Goal: Transaction & Acquisition: Purchase product/service

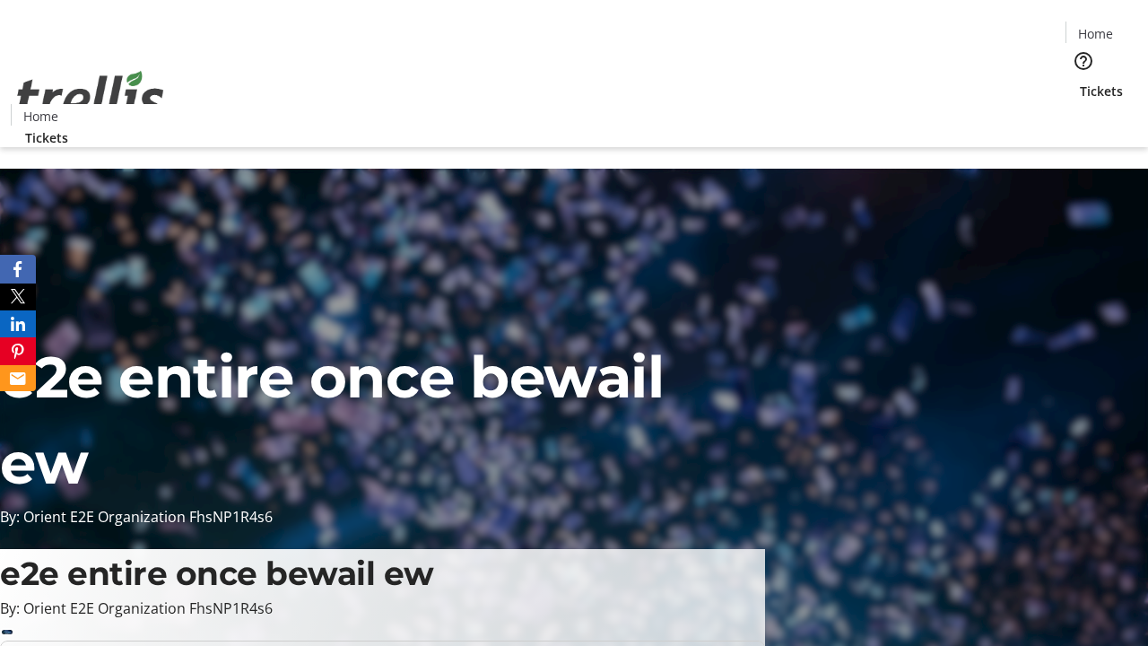
click at [1080, 82] on span "Tickets" at bounding box center [1101, 91] width 43 height 19
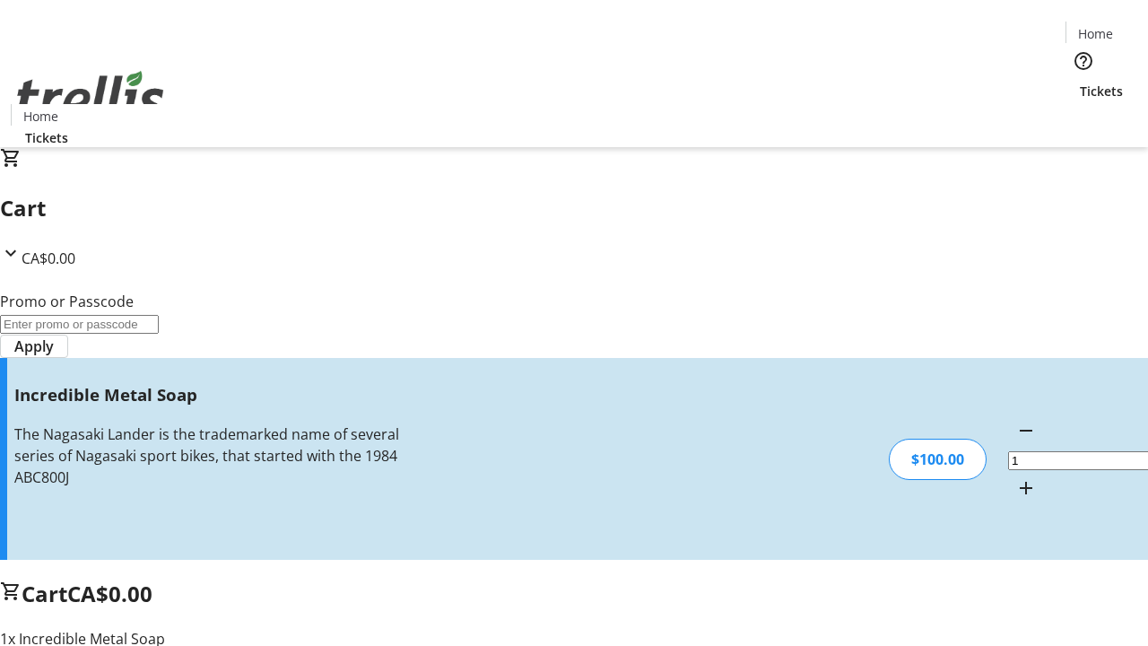
type input "FREE"
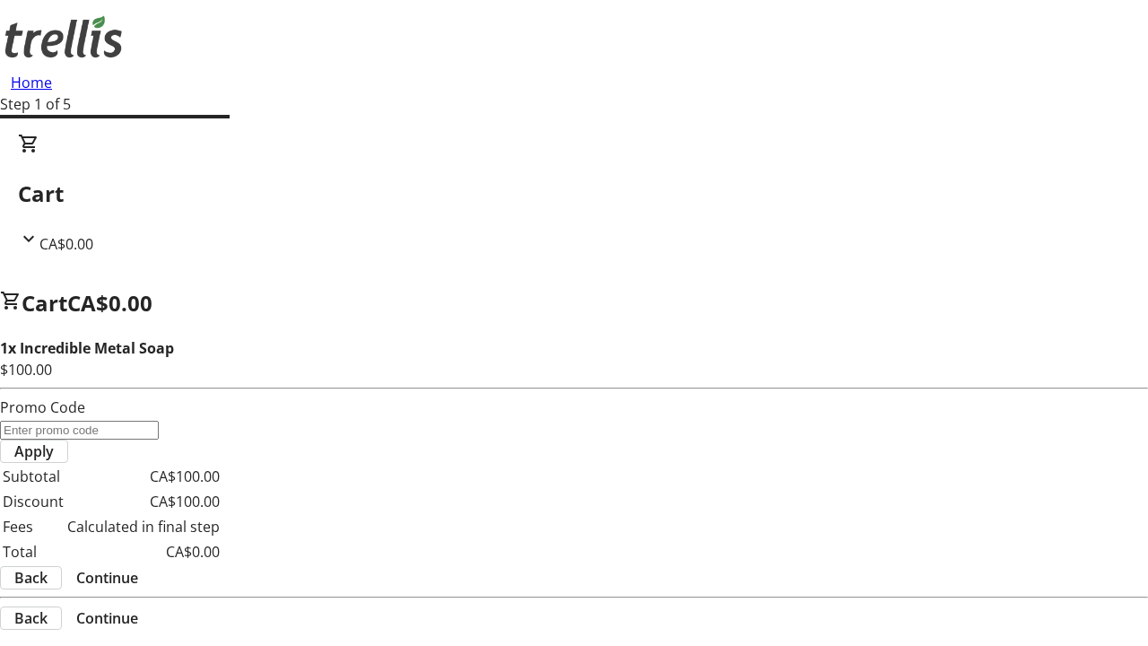
click at [138, 567] on span "Continue" at bounding box center [107, 578] width 62 height 22
